Goal: Transaction & Acquisition: Register for event/course

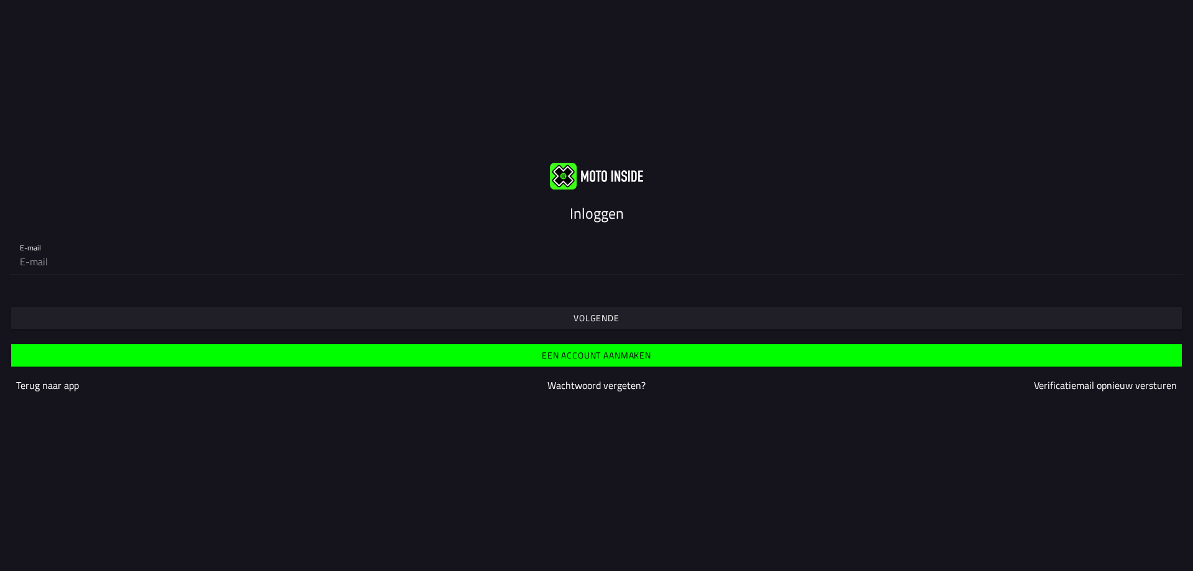
click at [36, 261] on input "email" at bounding box center [596, 261] width 1153 height 25
type input "[EMAIL_ADDRESS][DOMAIN_NAME]"
click at [0, 0] on slot "Volgende" at bounding box center [0, 0] width 0 height 0
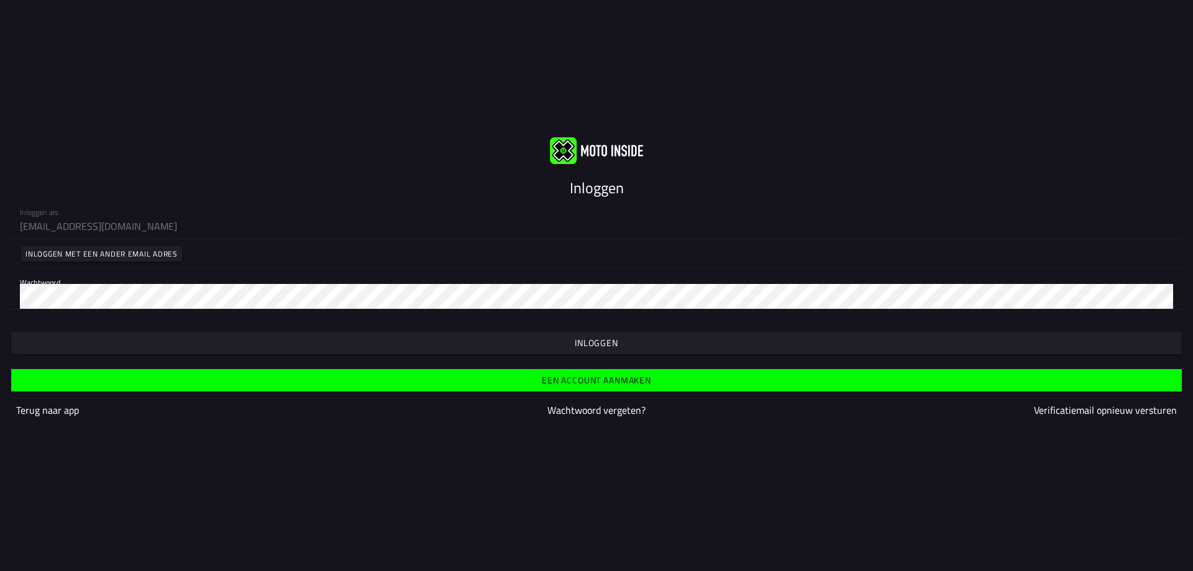
click at [0, 0] on slot "Inloggen" at bounding box center [0, 0] width 0 height 0
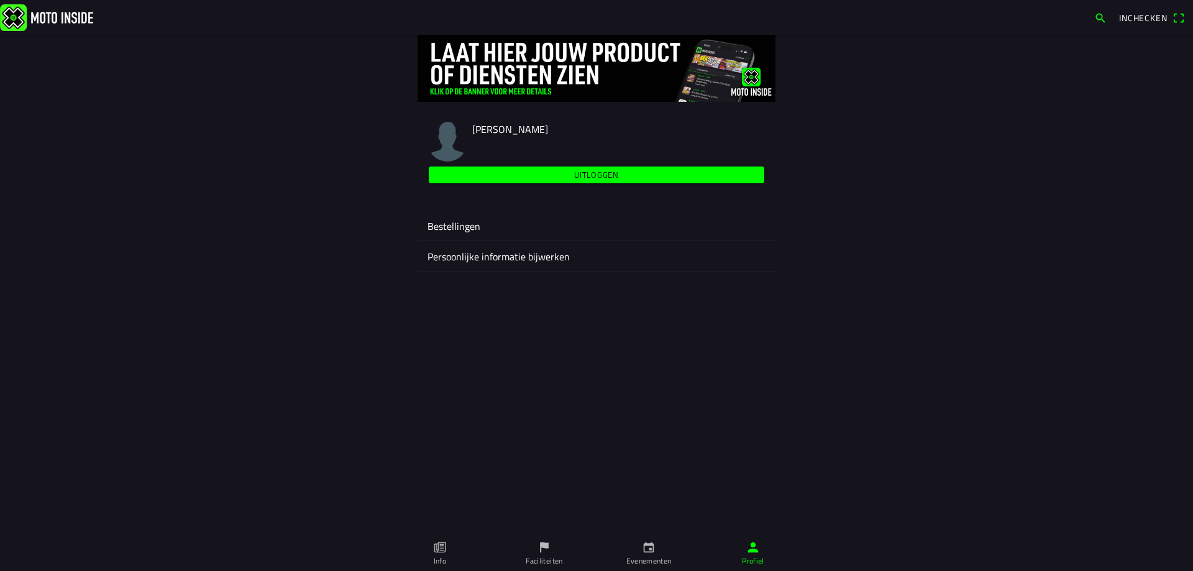
click at [657, 551] on link "Evenementen" at bounding box center [648, 553] width 104 height 35
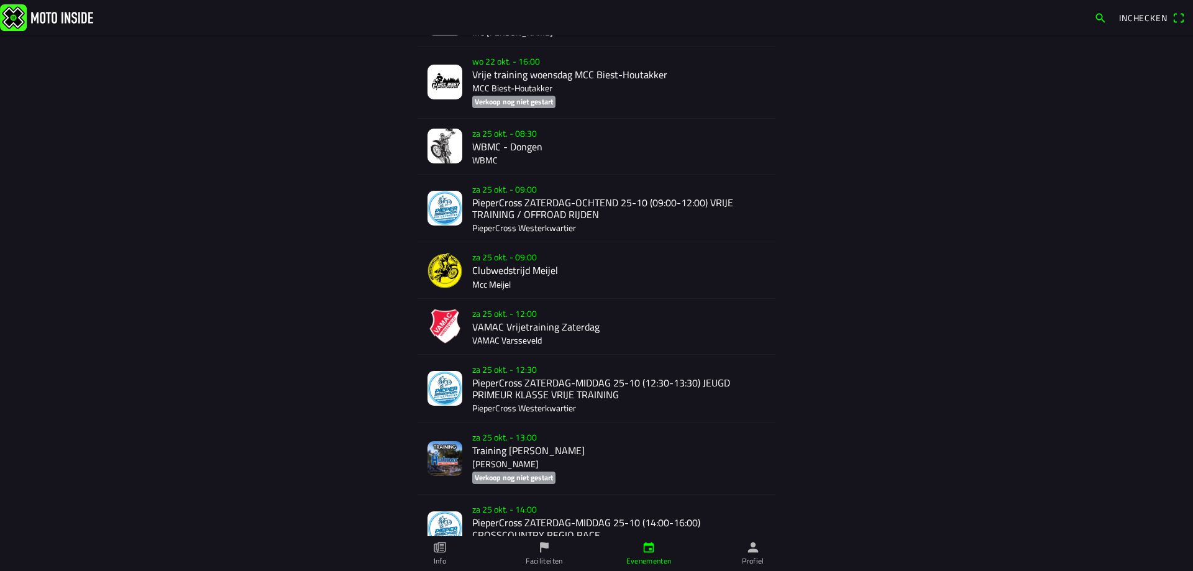
scroll to position [863, 0]
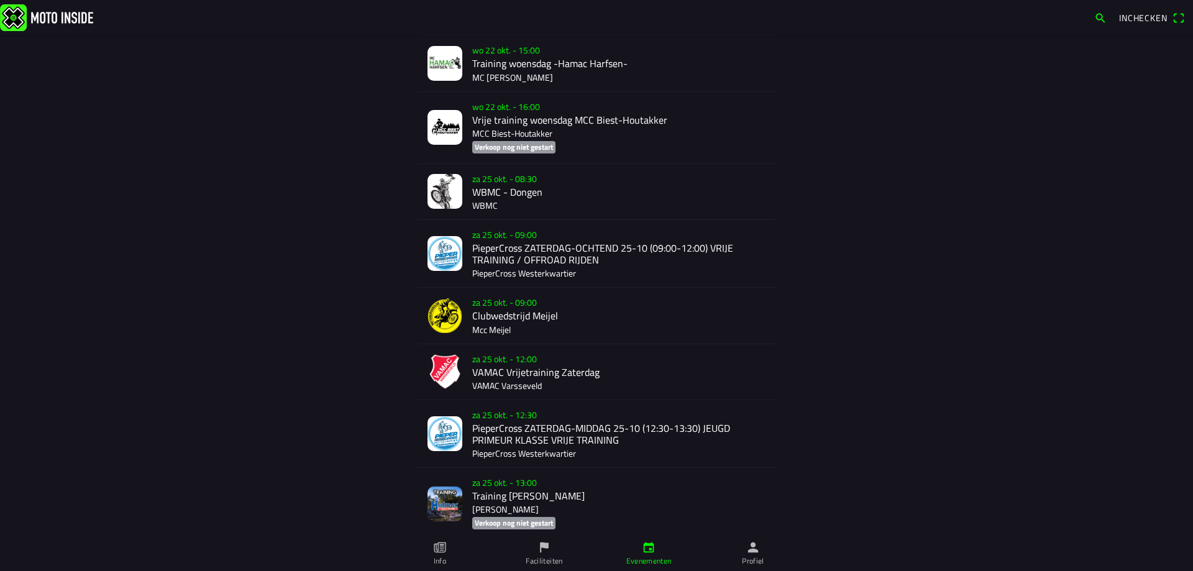
click at [562, 257] on div "[DATE] 09:00 PieperCross ZATERDAG-OCHTEND 25-10 (09:00-12:00) VRIJE TRAINING / …" at bounding box center [618, 253] width 293 height 67
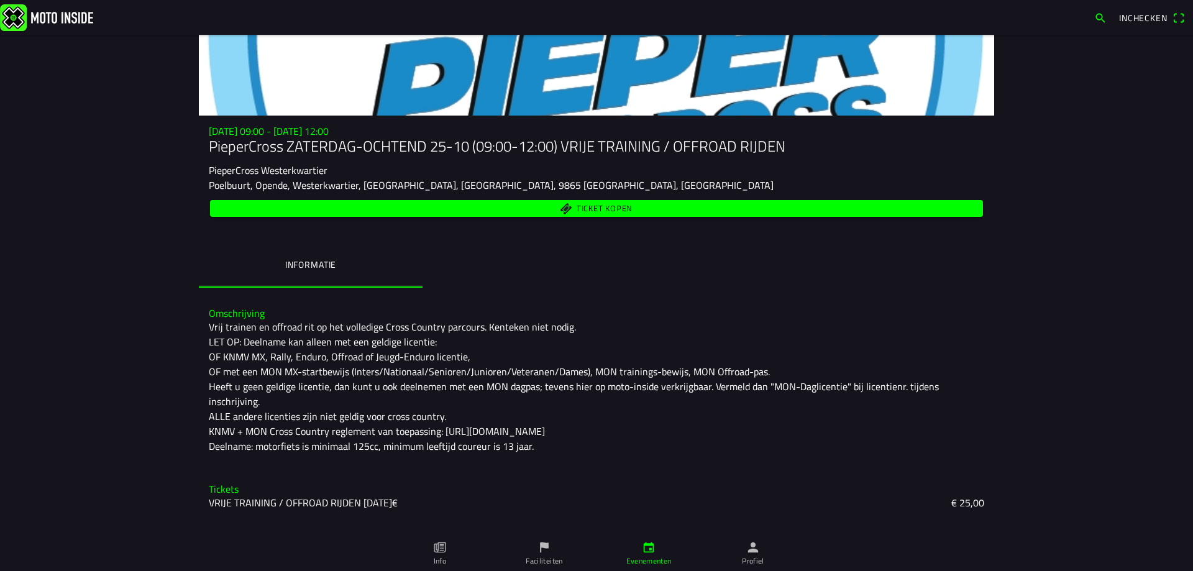
scroll to position [117, 0]
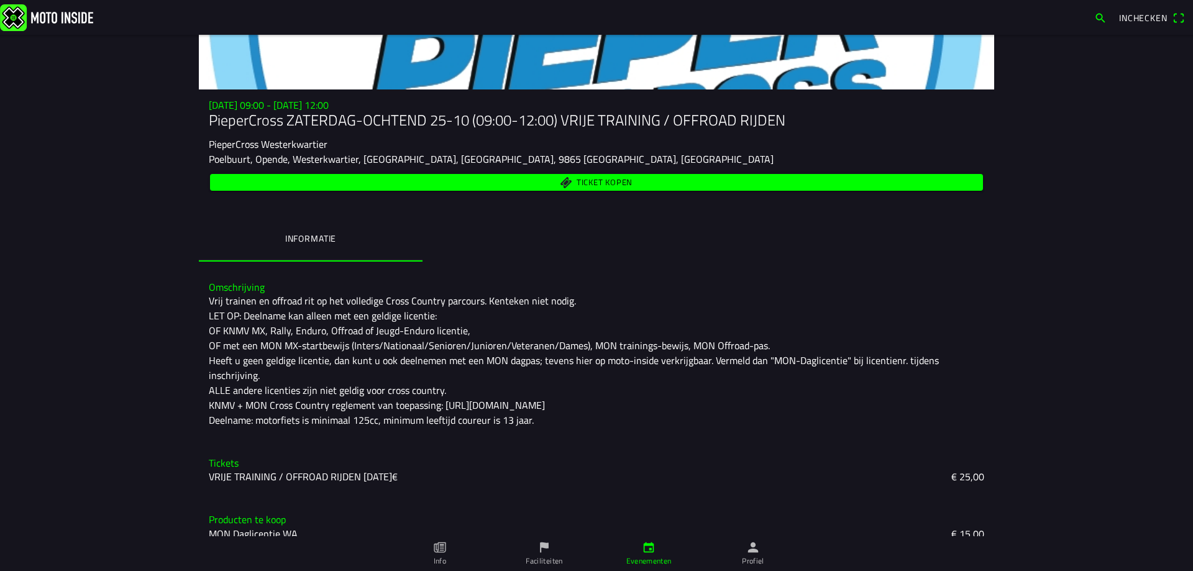
click at [566, 183] on span "Ticket kopen" at bounding box center [596, 182] width 759 height 17
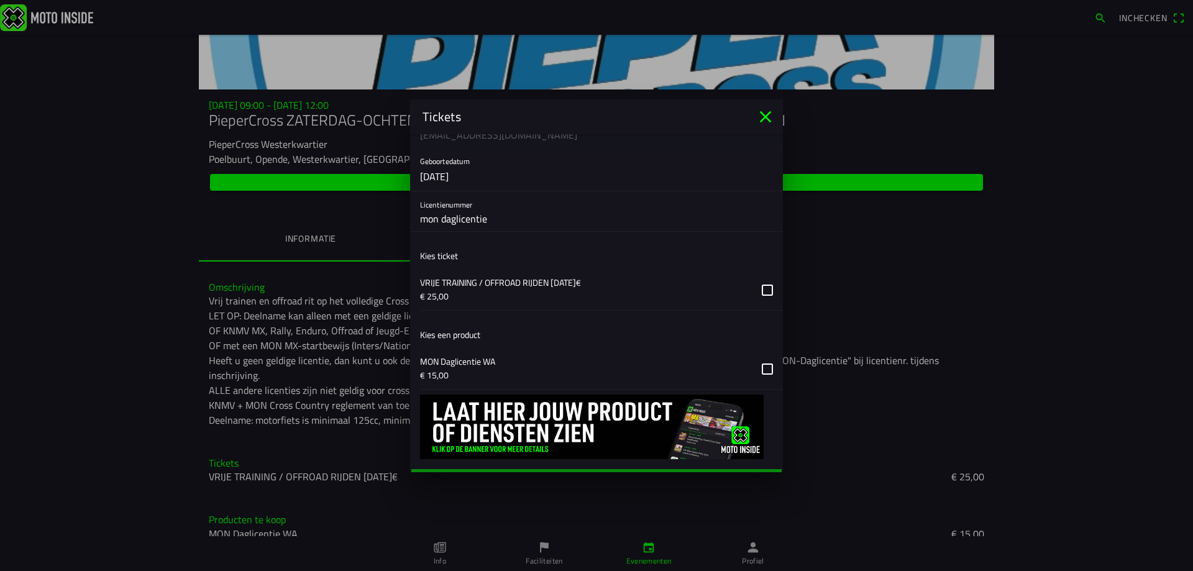
scroll to position [162, 0]
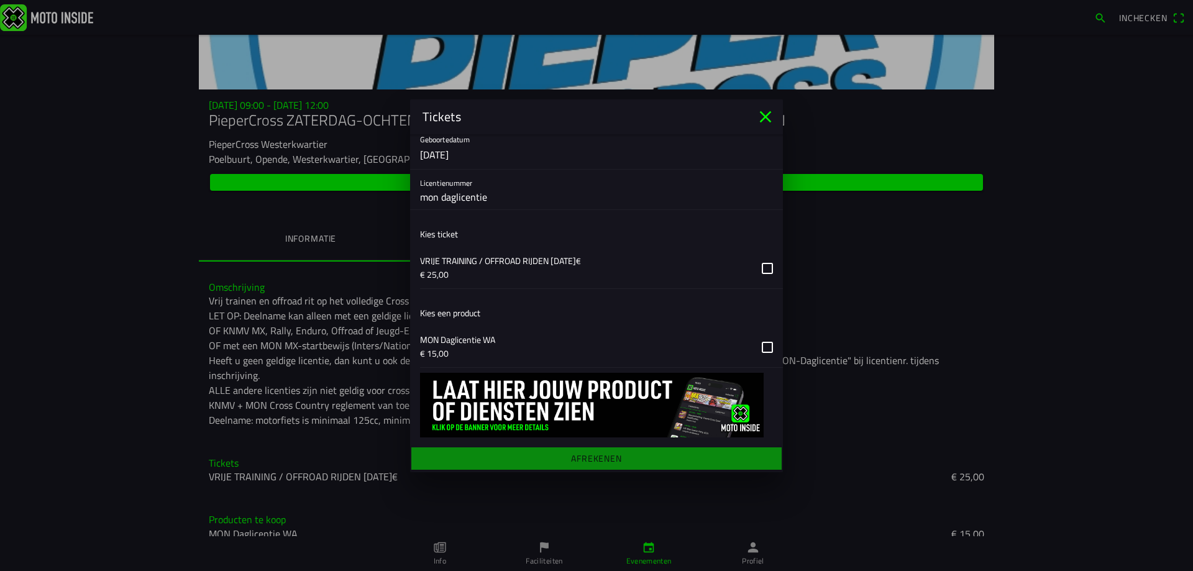
click at [760, 266] on button "button" at bounding box center [601, 268] width 363 height 40
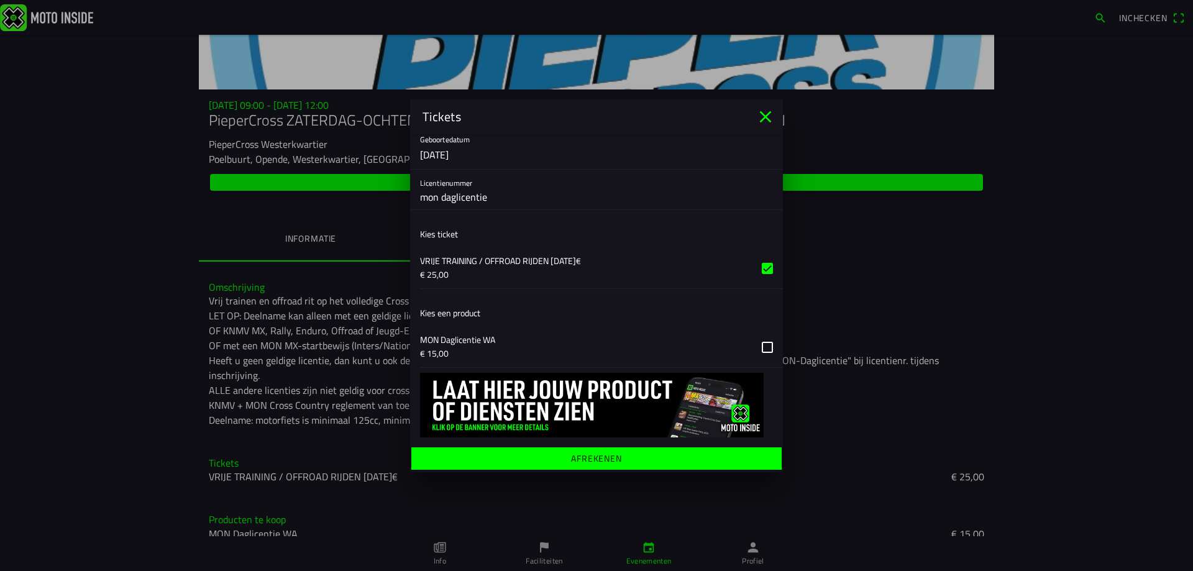
click at [757, 345] on button "button" at bounding box center [601, 347] width 363 height 40
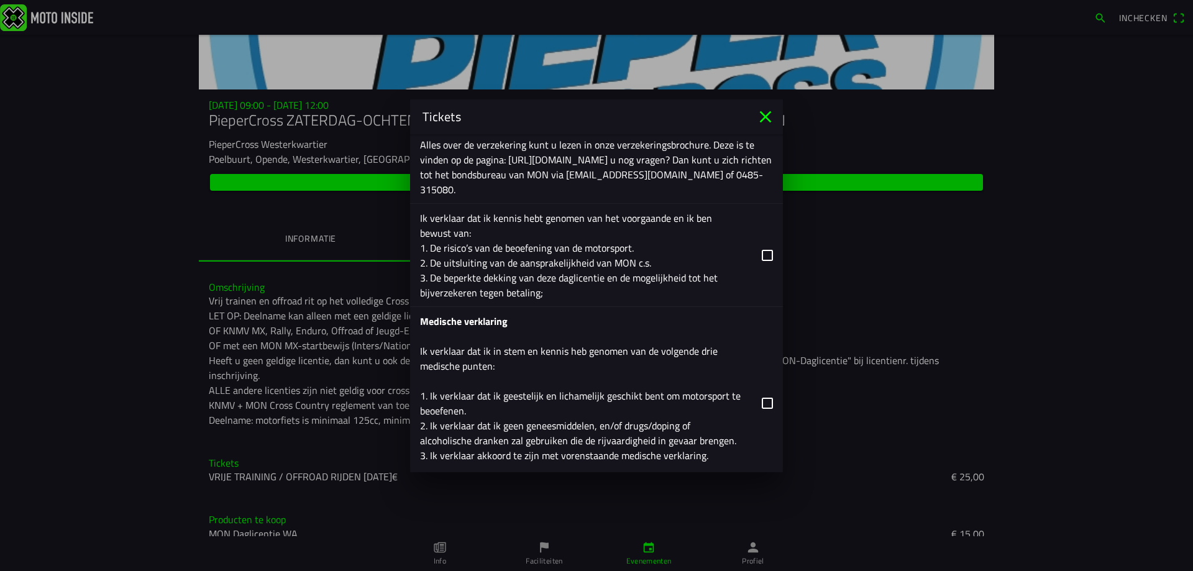
scroll to position [908, 0]
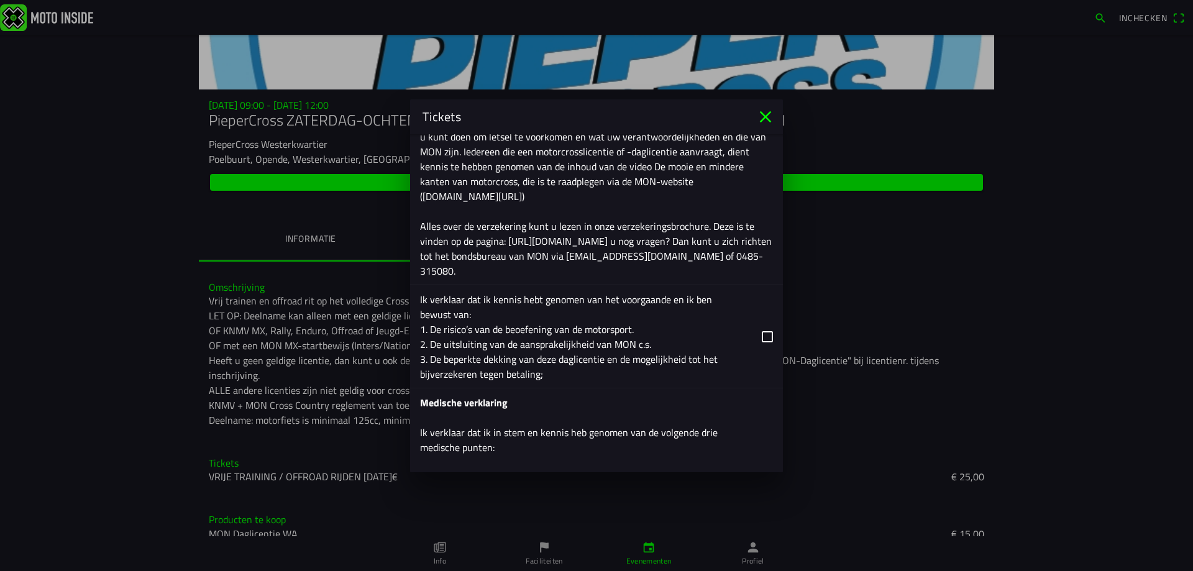
click at [758, 337] on button "button" at bounding box center [601, 336] width 363 height 103
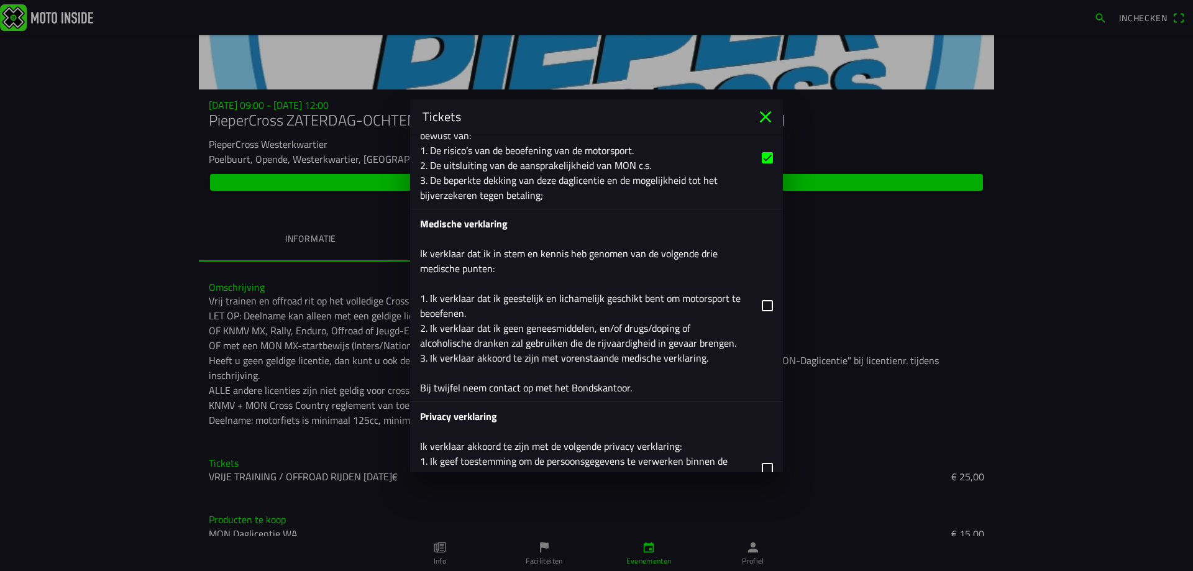
scroll to position [1094, 0]
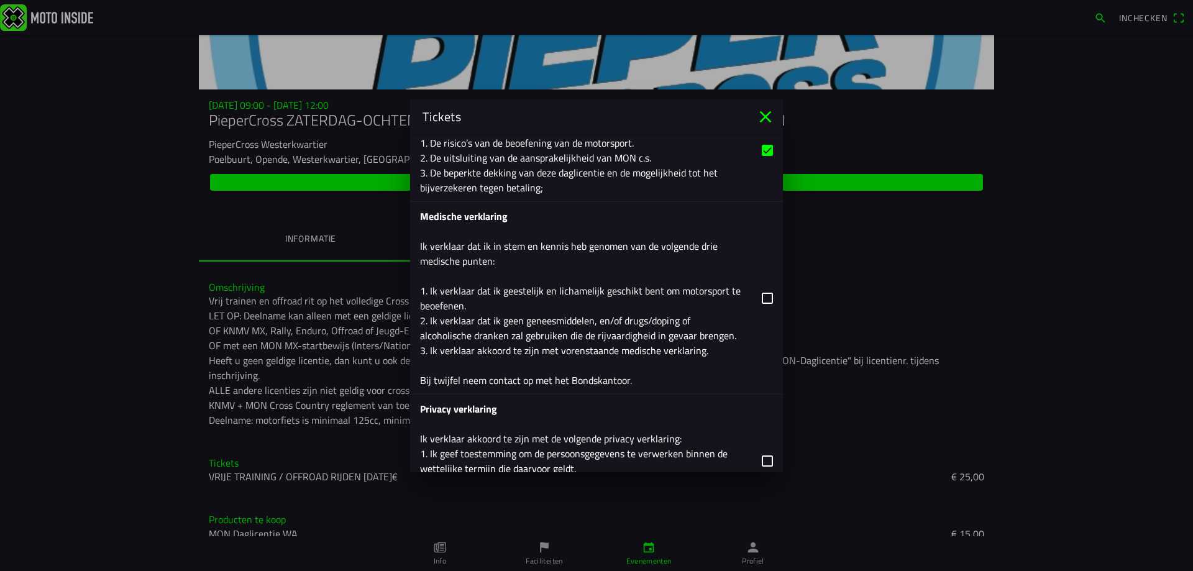
click at [754, 296] on button "button" at bounding box center [601, 298] width 363 height 192
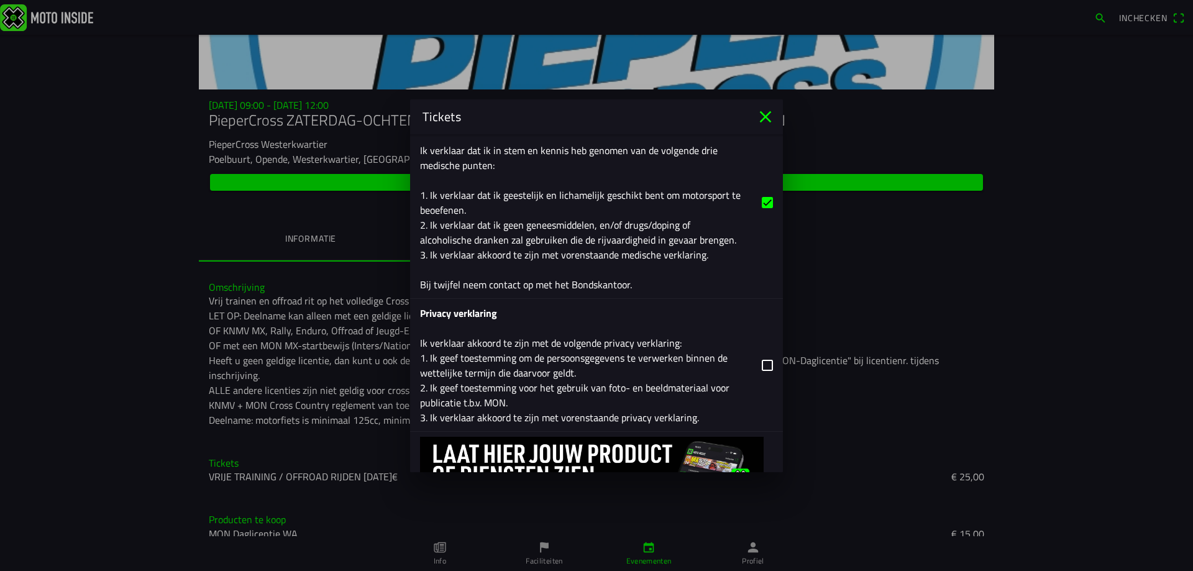
scroll to position [1254, 0]
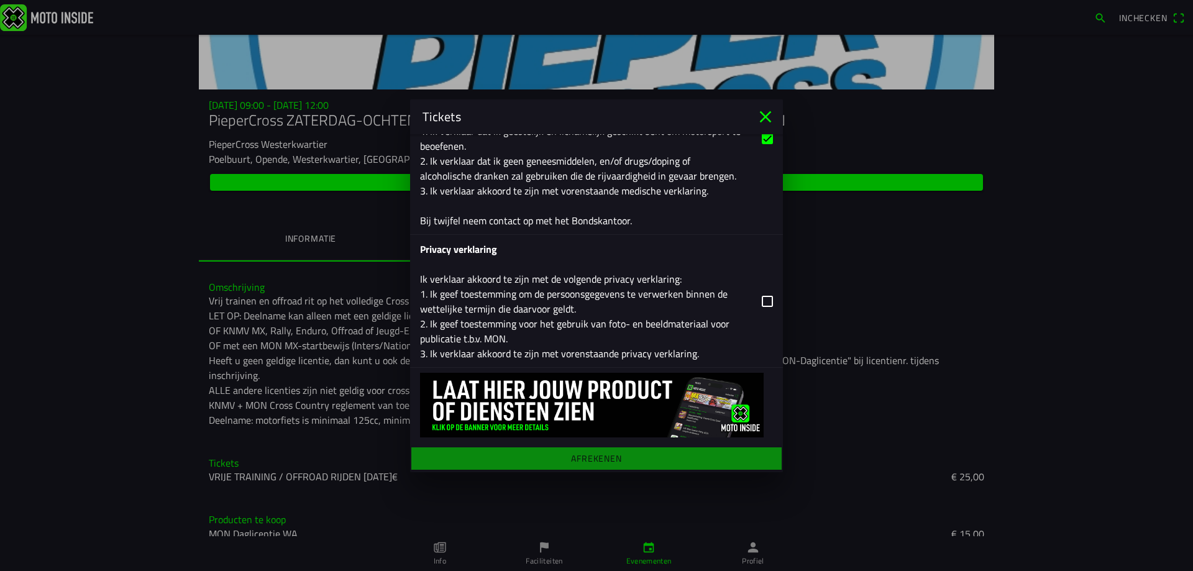
click at [767, 298] on button "button" at bounding box center [601, 301] width 363 height 132
